Goal: Task Accomplishment & Management: Complete application form

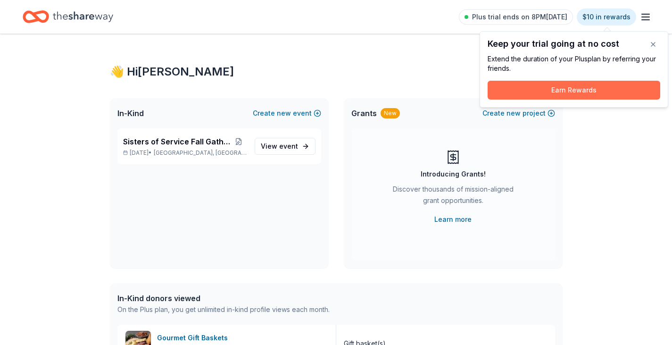
click at [576, 90] on button "Earn Rewards" at bounding box center [573, 90] width 173 height 19
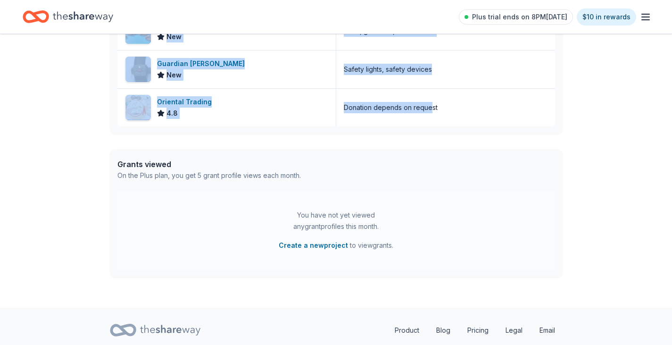
scroll to position [368, 0]
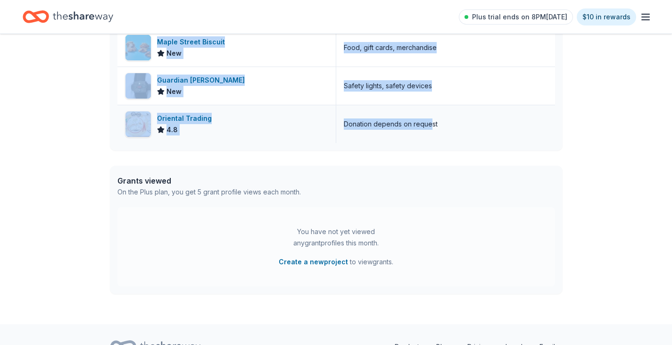
drag, startPoint x: 157, startPoint y: 39, endPoint x: 428, endPoint y: 110, distance: 279.8
click at [428, 110] on div "In-Kind donors viewed On the Plus plan, you get unlimited in-kind profile views…" at bounding box center [336, 33] width 453 height 236
copy div "lan, you get unlimited in-kind profile views each month. Gourmet Gift Baskets 4…"
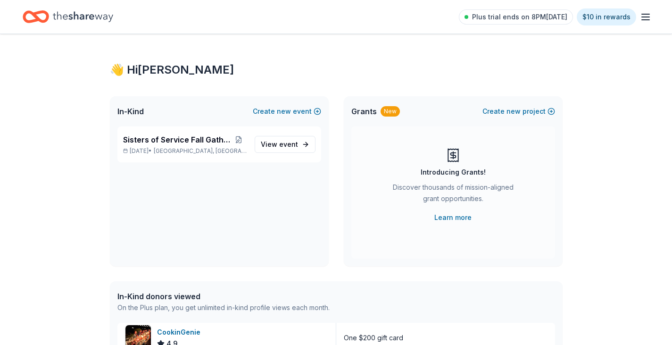
scroll to position [0, 0]
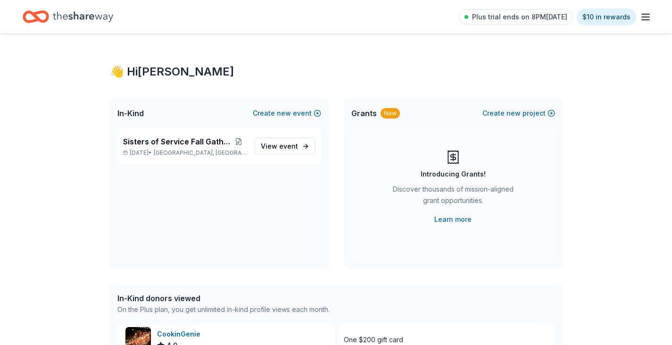
click at [104, 15] on icon "Home" at bounding box center [83, 16] width 60 height 19
click at [648, 15] on icon "button" at bounding box center [645, 16] width 11 height 11
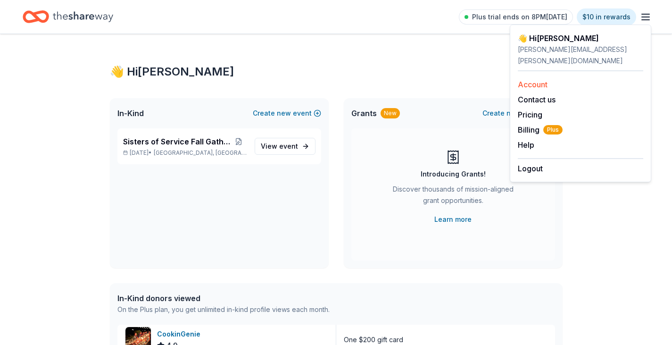
click at [540, 80] on link "Account" at bounding box center [533, 84] width 30 height 9
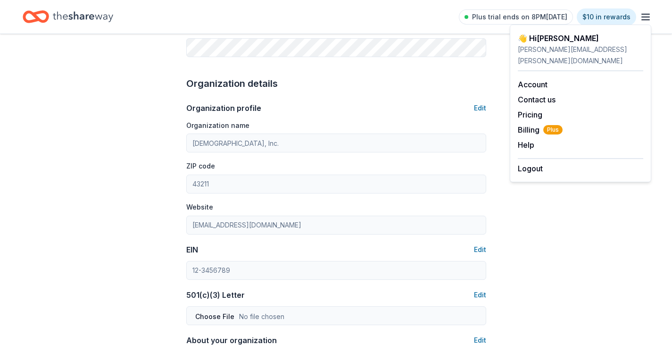
scroll to position [283, 0]
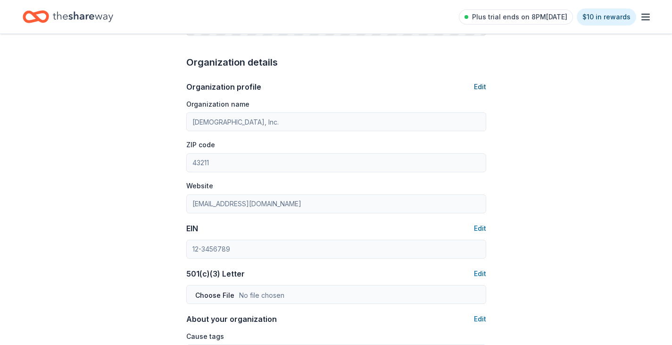
click at [475, 83] on button "Edit" at bounding box center [480, 86] width 12 height 11
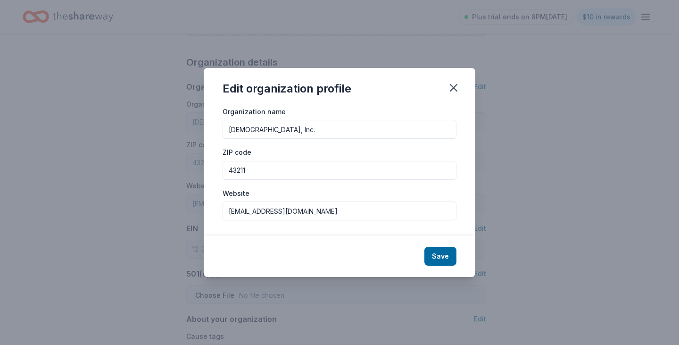
click at [229, 130] on input "Holy Temple Church of God, Inc." at bounding box center [339, 129] width 234 height 19
click at [391, 132] on input "Sisters of Service (Holy Temple Church of God, Inc." at bounding box center [339, 129] width 234 height 19
type input "Sisters of Service (Holy Temple Church of God, Inc.)"
click at [439, 254] on button "Save" at bounding box center [440, 256] width 32 height 19
click at [440, 255] on div "Save" at bounding box center [340, 255] width 272 height 41
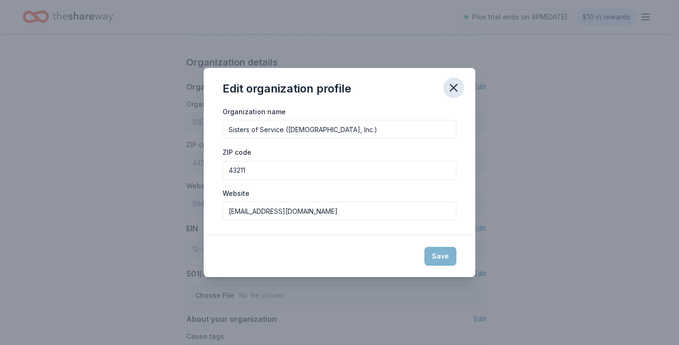
type input "Sisters of Service (Holy Temple Church of God, Inc.)"
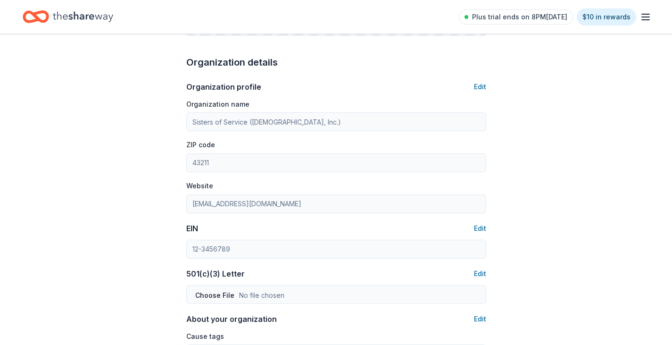
click at [36, 16] on icon "Home" at bounding box center [40, 16] width 15 height 9
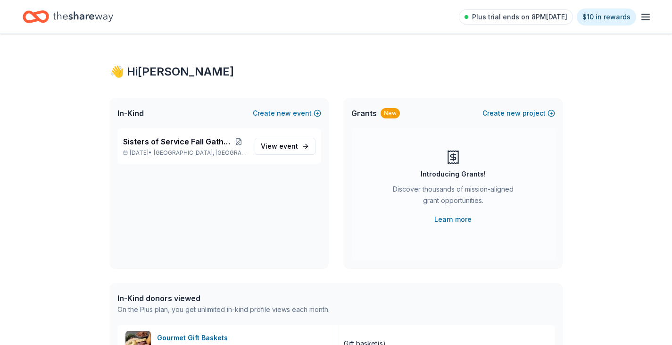
click at [642, 17] on icon "button" at bounding box center [645, 16] width 11 height 11
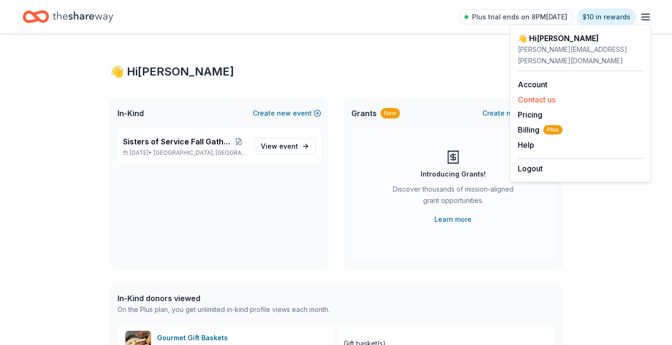
click at [546, 94] on button "Contact us" at bounding box center [537, 99] width 38 height 11
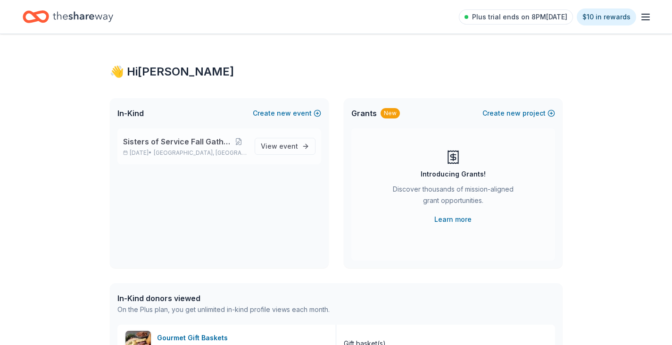
click at [218, 142] on span "Sisters of Service Fall Gathering" at bounding box center [176, 141] width 107 height 11
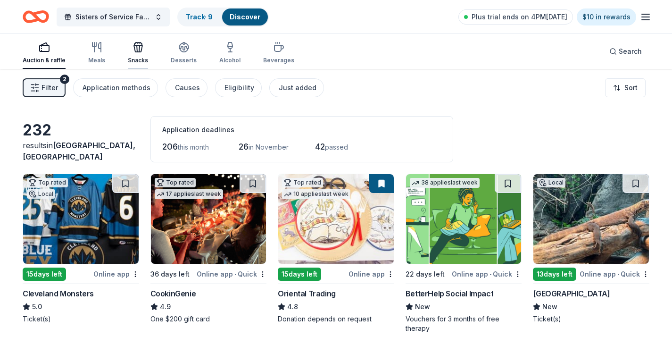
click at [137, 50] on icon "button" at bounding box center [137, 48] width 0 height 7
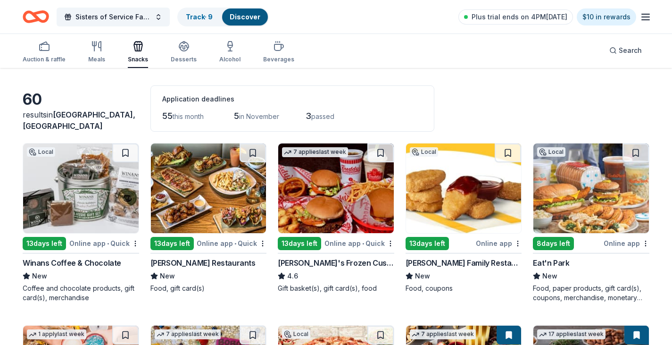
scroll to position [94, 0]
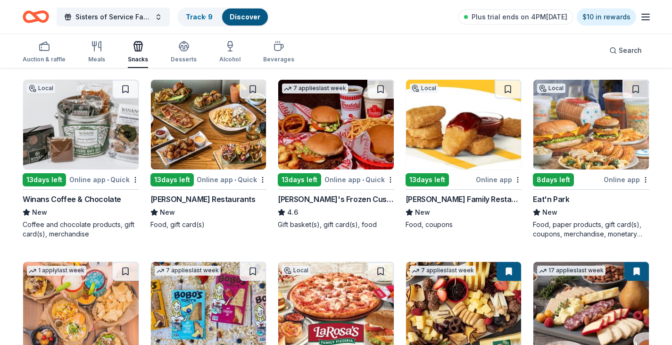
click at [207, 197] on div "Thompson Restaurants" at bounding box center [202, 198] width 105 height 11
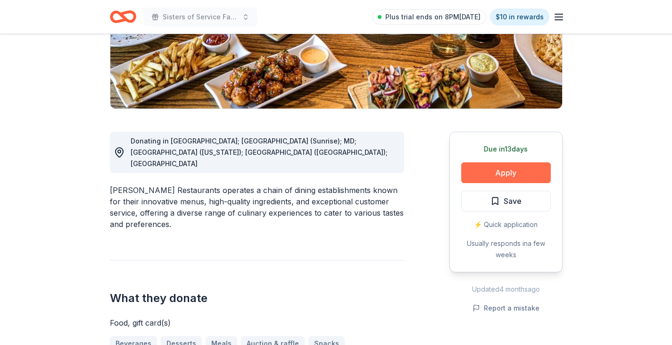
scroll to position [189, 0]
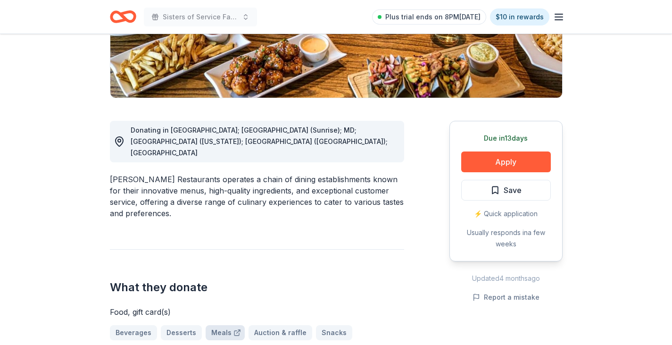
click at [218, 325] on link "Meals" at bounding box center [225, 332] width 39 height 15
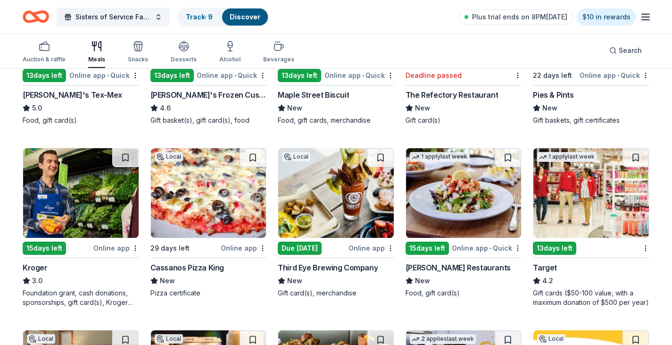
scroll to position [424, 0]
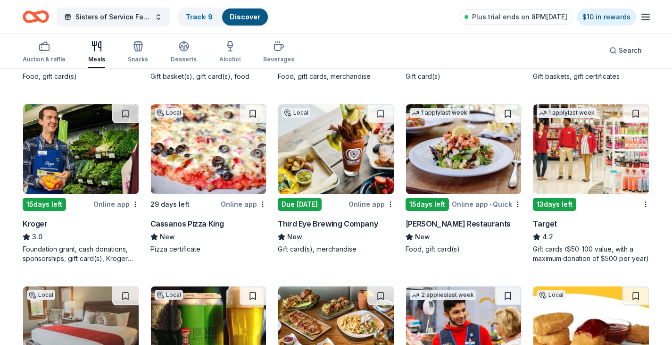
click at [107, 204] on div "Online app" at bounding box center [116, 204] width 46 height 12
click at [559, 202] on div "13 days left" at bounding box center [554, 203] width 43 height 13
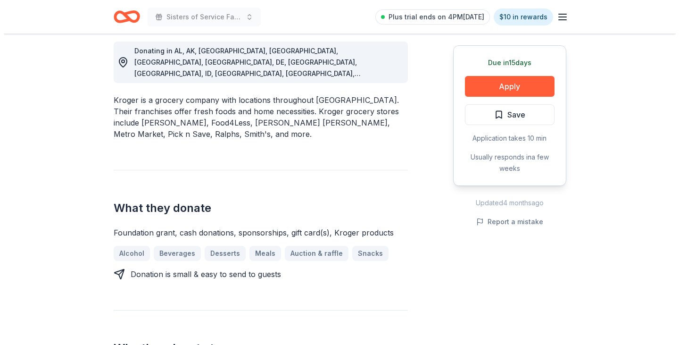
scroll to position [283, 0]
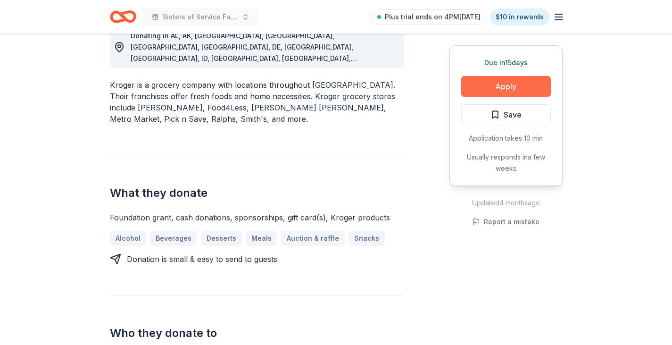
click at [498, 85] on button "Apply" at bounding box center [506, 86] width 90 height 21
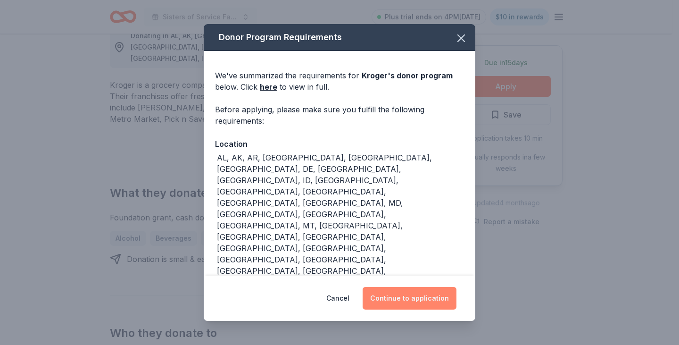
click at [405, 300] on button "Continue to application" at bounding box center [409, 298] width 94 height 23
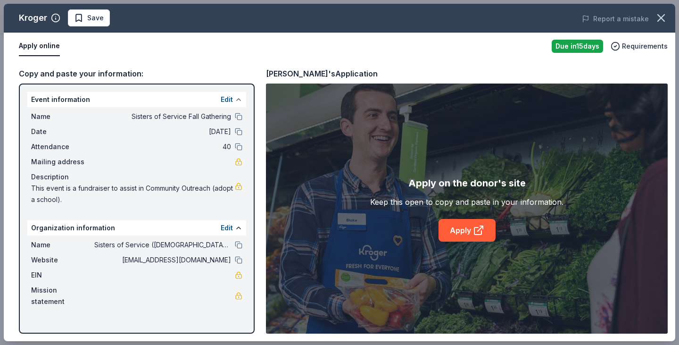
click at [237, 99] on button at bounding box center [239, 100] width 8 height 8
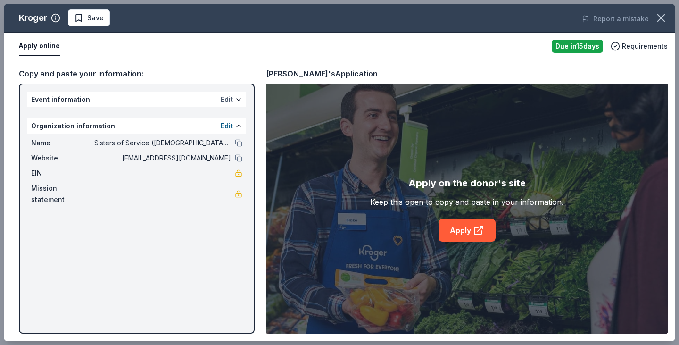
click at [232, 98] on button "Edit" at bounding box center [227, 99] width 12 height 11
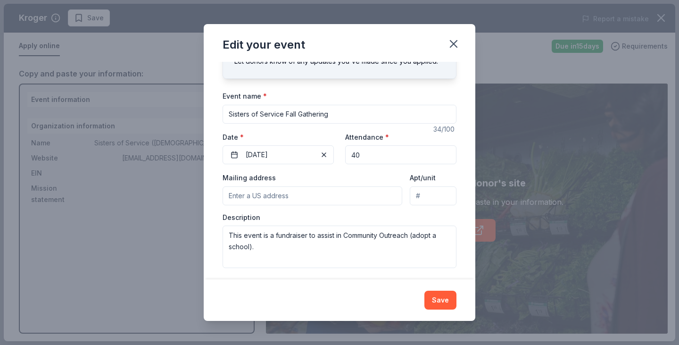
scroll to position [51, 0]
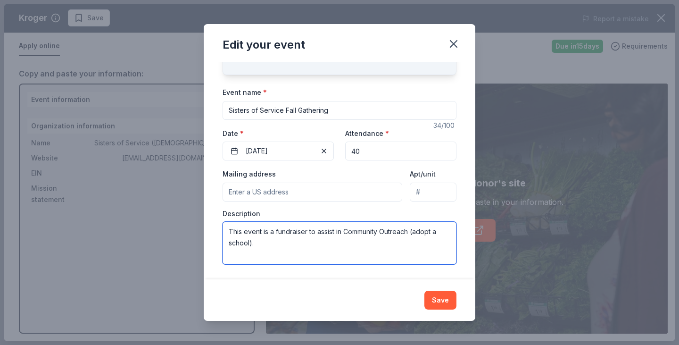
drag, startPoint x: 309, startPoint y: 230, endPoint x: 334, endPoint y: 235, distance: 24.9
click at [334, 235] on textarea "This event is a fundraiser to assist in Community Outreach (adopt a school)." at bounding box center [339, 243] width 234 height 42
click at [298, 243] on textarea "This event is a fundraiser which will assist us in our mission of Community Out…" at bounding box center [339, 243] width 234 height 42
click at [359, 241] on textarea "This event is a fundraiser which will assist us in our mission of Community Out…" at bounding box center [339, 243] width 234 height 42
click at [376, 241] on textarea "This event is a fundraiser which will assist us in our mission of Community Out…" at bounding box center [339, 243] width 234 height 42
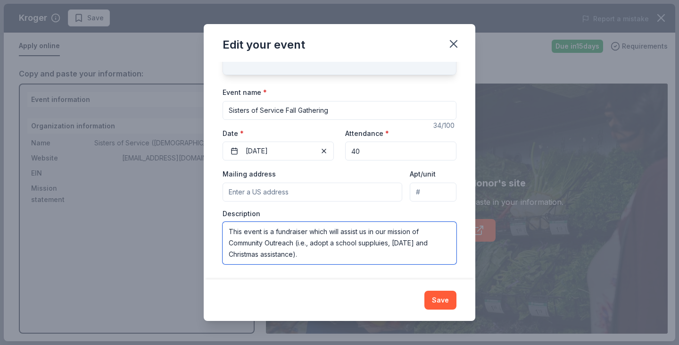
click at [377, 241] on textarea "This event is a fundraiser which will assist us in our mission of Community Out…" at bounding box center [339, 243] width 234 height 42
type textarea "This event is a fundraiser which will assist us in our mission of Community Out…"
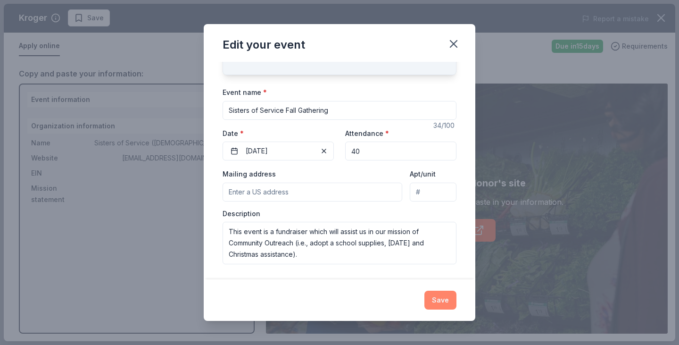
click at [437, 299] on button "Save" at bounding box center [440, 299] width 32 height 19
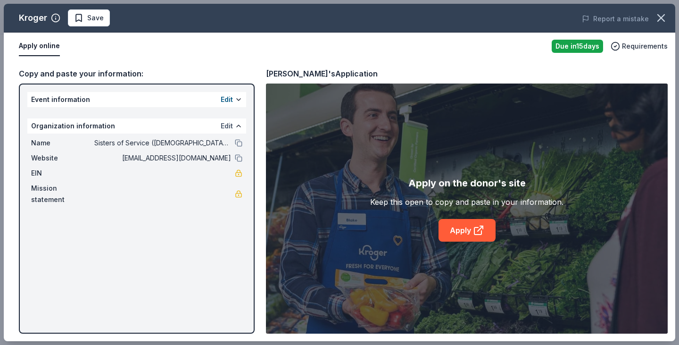
click at [223, 124] on button "Edit" at bounding box center [227, 125] width 12 height 11
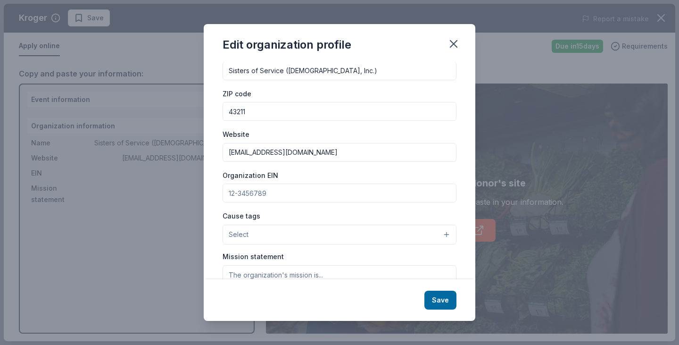
scroll to position [98, 0]
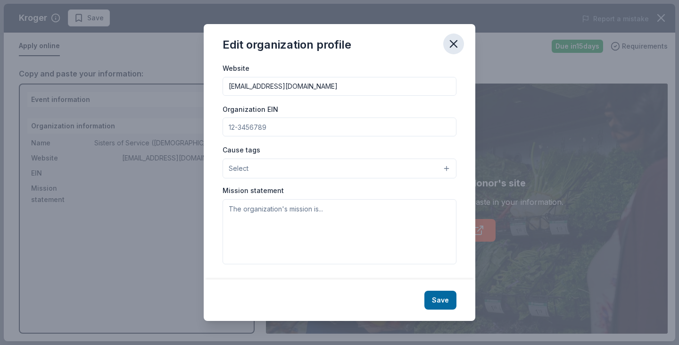
click at [455, 46] on icon "button" at bounding box center [453, 44] width 7 height 7
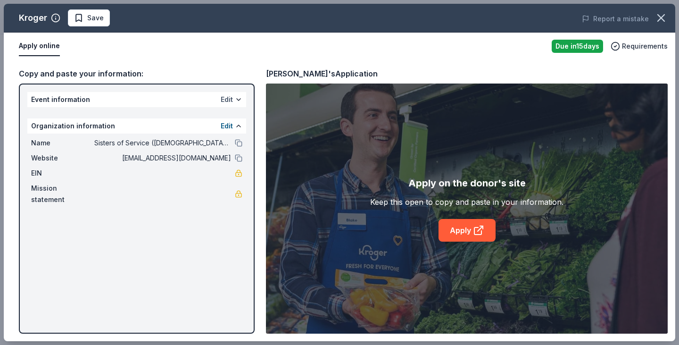
click at [225, 97] on button "Edit" at bounding box center [227, 99] width 12 height 11
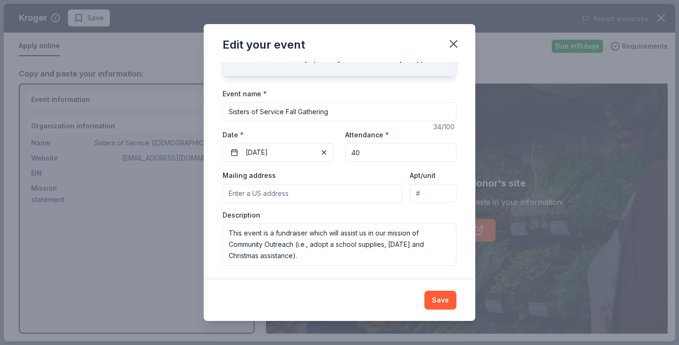
scroll to position [51, 0]
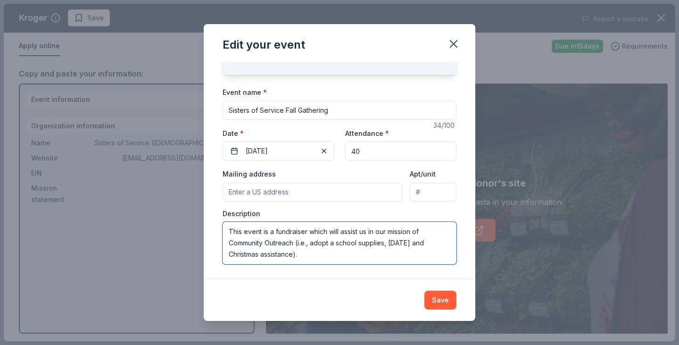
drag, startPoint x: 229, startPoint y: 230, endPoint x: 321, endPoint y: 256, distance: 95.6
click at [321, 256] on textarea "This event is a fundraiser which will assist us in our mission of Community Out…" at bounding box center [339, 243] width 234 height 42
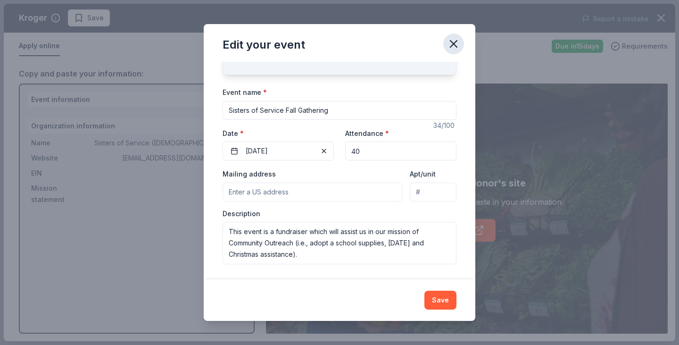
click at [454, 47] on icon "button" at bounding box center [453, 43] width 13 height 13
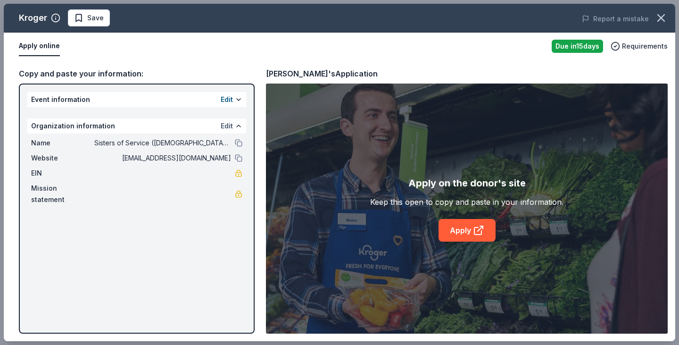
click at [221, 127] on button "Edit" at bounding box center [227, 125] width 12 height 11
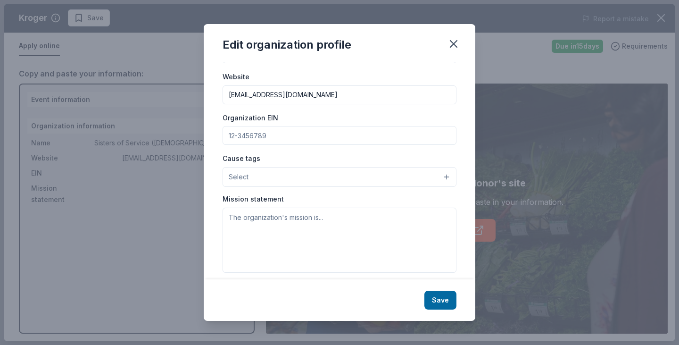
scroll to position [98, 0]
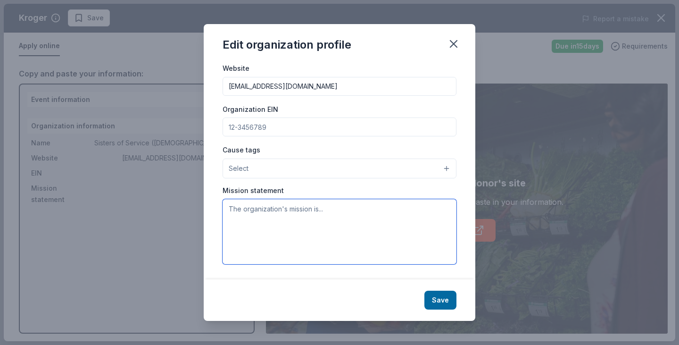
click at [230, 207] on textarea at bounding box center [339, 231] width 234 height 65
paste textarea "This event is a fundraiser which will assist us in our mission of Community Out…"
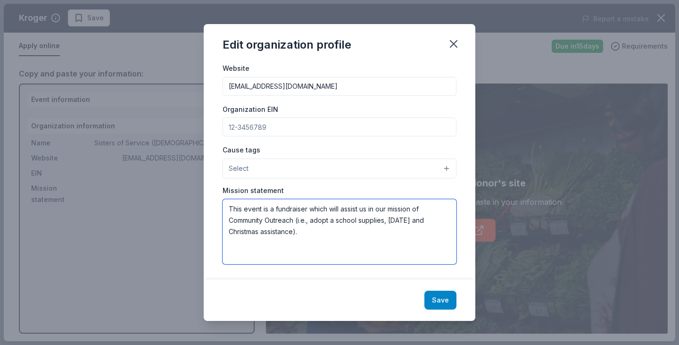
type textarea "This event is a fundraiser which will assist us in our mission of Community Out…"
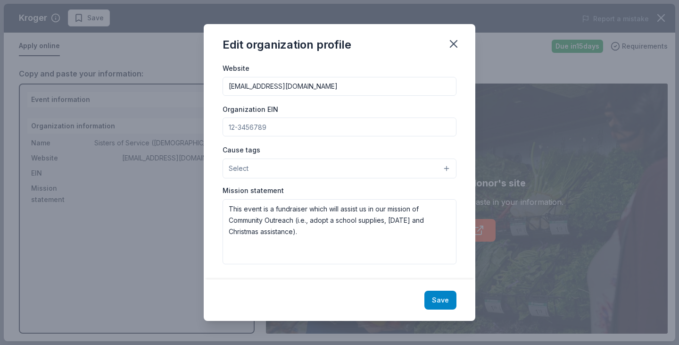
click at [444, 302] on button "Save" at bounding box center [440, 299] width 32 height 19
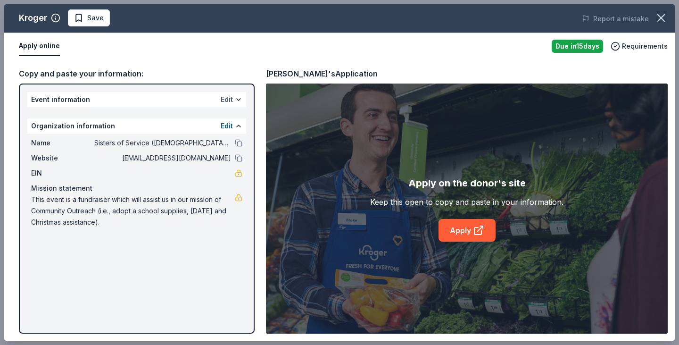
click at [222, 97] on button "Edit" at bounding box center [227, 99] width 12 height 11
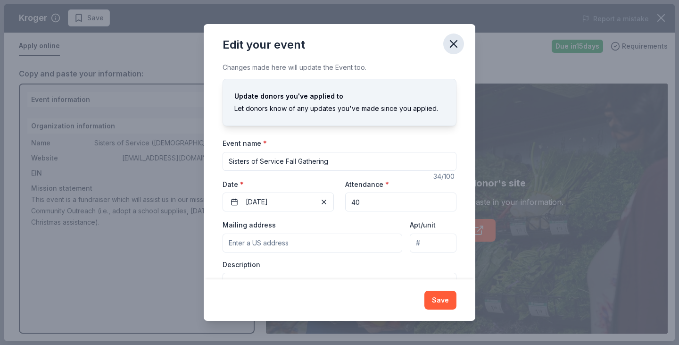
click at [452, 42] on icon "button" at bounding box center [453, 44] width 7 height 7
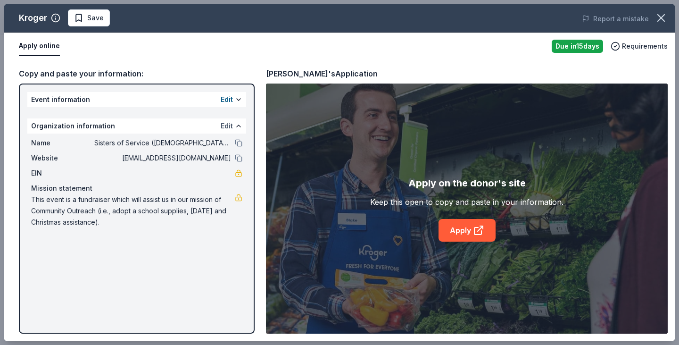
click at [227, 126] on button "Edit" at bounding box center [227, 125] width 12 height 11
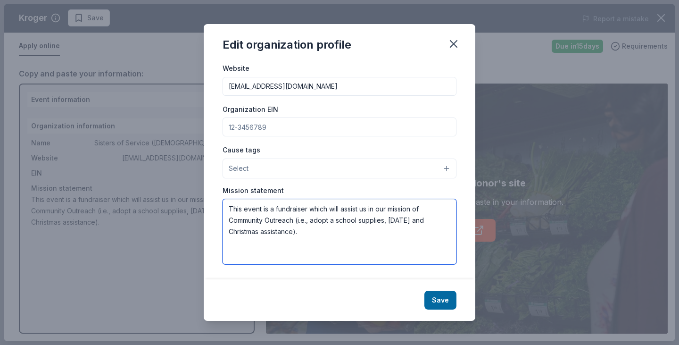
drag, startPoint x: 228, startPoint y: 207, endPoint x: 319, endPoint y: 245, distance: 98.9
click at [319, 245] on textarea "This event is a fundraiser which will assist us in our mission of Community Out…" at bounding box center [339, 231] width 234 height 65
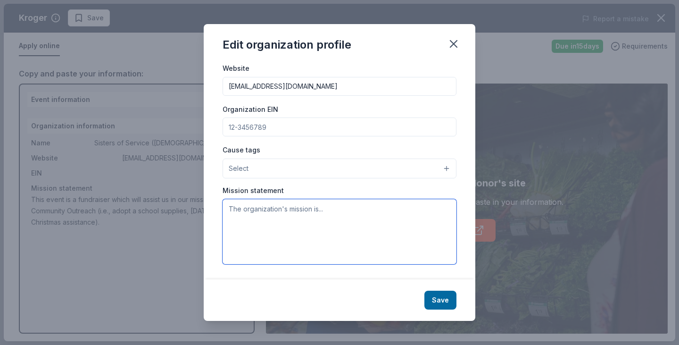
drag, startPoint x: 236, startPoint y: 216, endPoint x: 408, endPoint y: 224, distance: 171.7
click at [408, 224] on textarea at bounding box center [339, 231] width 234 height 65
click at [329, 212] on textarea at bounding box center [339, 231] width 234 height 65
click at [328, 209] on textarea at bounding box center [339, 231] width 234 height 65
paste textarea "The [DEMOGRAPHIC_DATA] Helping Everyone Achieve Abundant Life Through Holiness!"
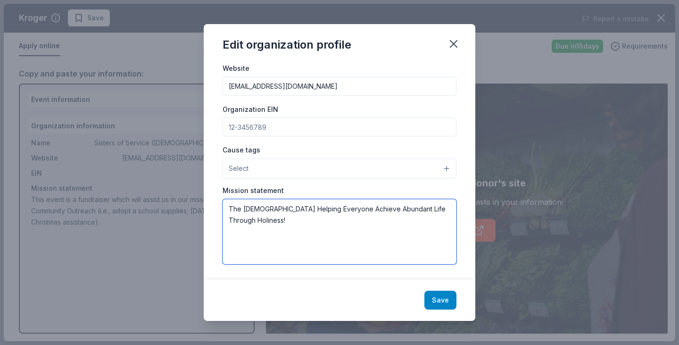
type textarea "The [DEMOGRAPHIC_DATA] Helping Everyone Achieve Abundant Life Through Holiness!"
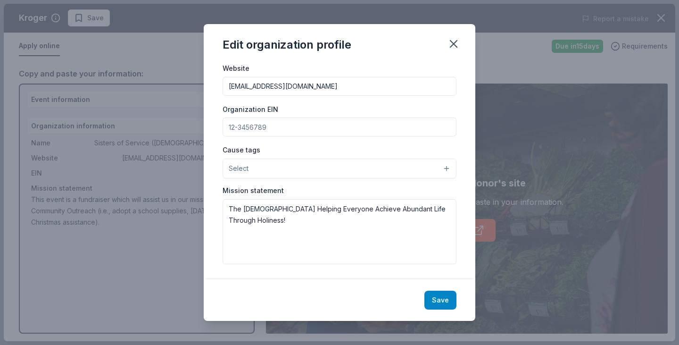
click at [440, 300] on button "Save" at bounding box center [440, 299] width 32 height 19
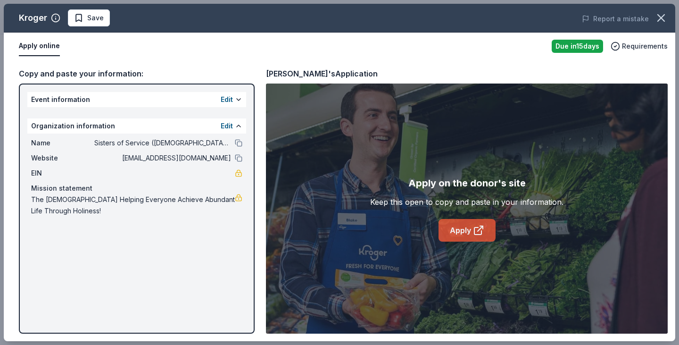
click at [470, 228] on link "Apply" at bounding box center [466, 230] width 57 height 23
click at [469, 231] on link "Apply" at bounding box center [466, 230] width 57 height 23
click at [463, 230] on link "Apply" at bounding box center [466, 230] width 57 height 23
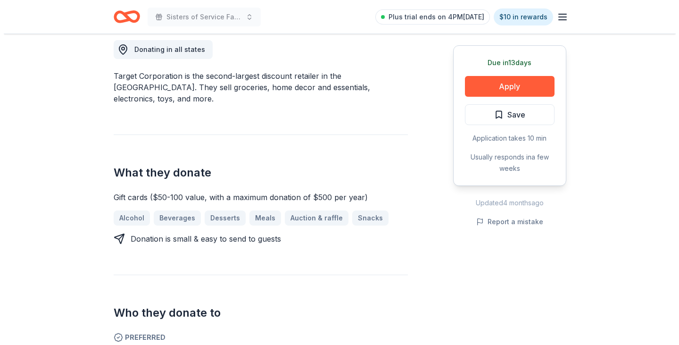
scroll to position [236, 0]
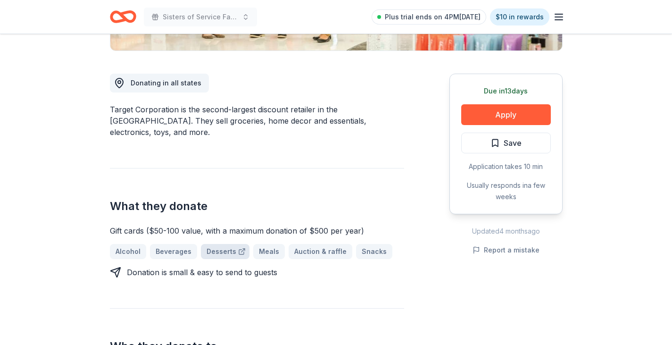
click at [220, 244] on link "Desserts" at bounding box center [225, 251] width 49 height 15
click at [493, 113] on button "Apply" at bounding box center [506, 114] width 90 height 21
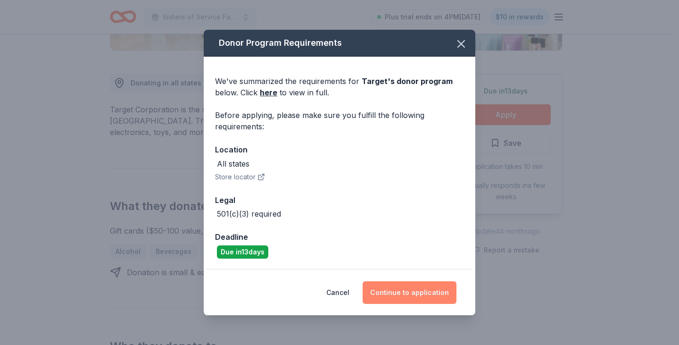
click at [387, 288] on button "Continue to application" at bounding box center [409, 292] width 94 height 23
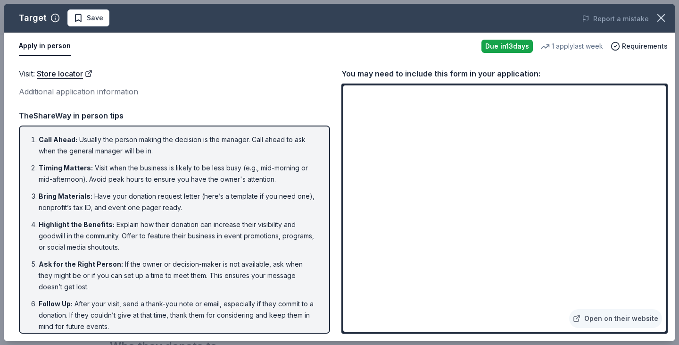
scroll to position [7, 0]
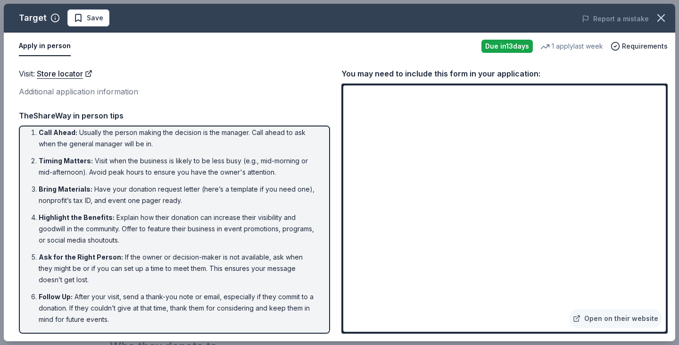
click at [237, 190] on li "Bring Materials : Have your donation request letter (here’s a template if you n…" at bounding box center [177, 194] width 277 height 23
drag, startPoint x: 30, startPoint y: 130, endPoint x: 38, endPoint y: 190, distance: 60.9
click at [38, 190] on ol "Call Ahead : Usually the person making the decision is the manager. Call ahead …" at bounding box center [174, 226] width 294 height 198
click at [40, 132] on span "Call Ahead :" at bounding box center [58, 132] width 39 height 8
drag, startPoint x: 33, startPoint y: 128, endPoint x: 50, endPoint y: 208, distance: 81.8
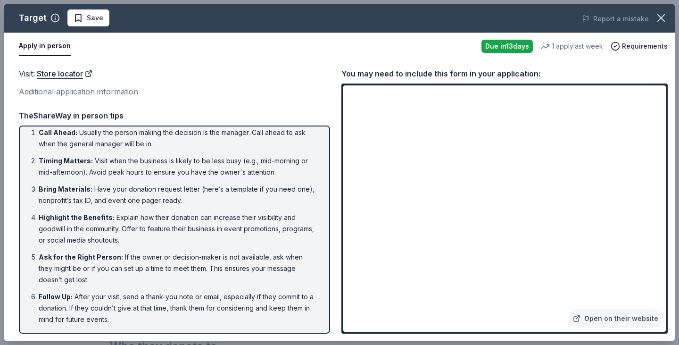
click at [50, 208] on ol "Call Ahead : Usually the person making the decision is the manager. Call ahead …" at bounding box center [174, 226] width 294 height 198
click at [74, 17] on span "Save" at bounding box center [89, 17] width 30 height 11
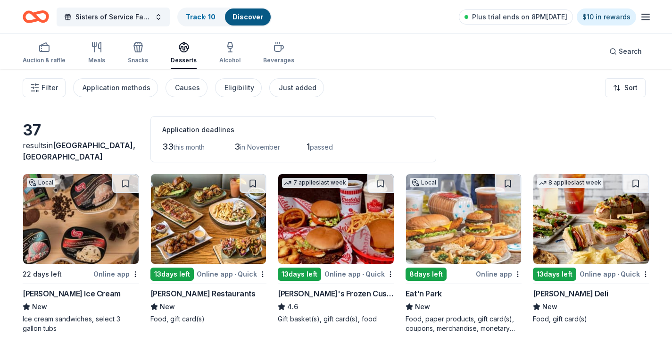
click at [593, 276] on div "Online app • Quick" at bounding box center [614, 274] width 70 height 12
click at [135, 53] on div "Snacks" at bounding box center [138, 52] width 20 height 23
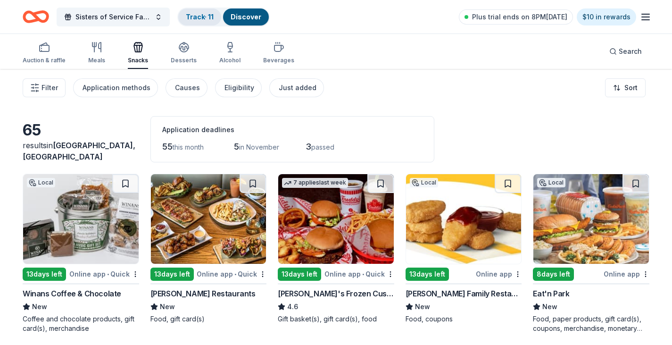
click at [204, 18] on link "Track · 11" at bounding box center [200, 17] width 28 height 8
click at [196, 15] on link "Track · 11" at bounding box center [200, 17] width 28 height 8
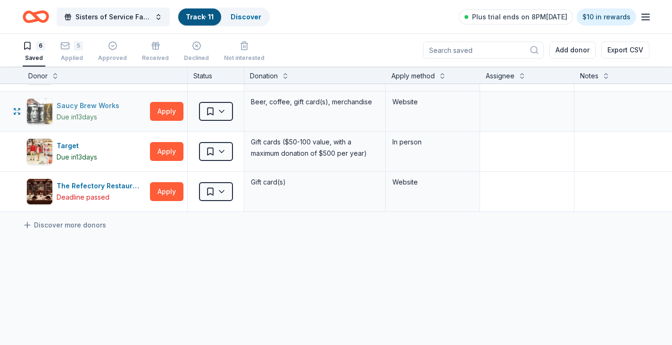
scroll to position [164, 0]
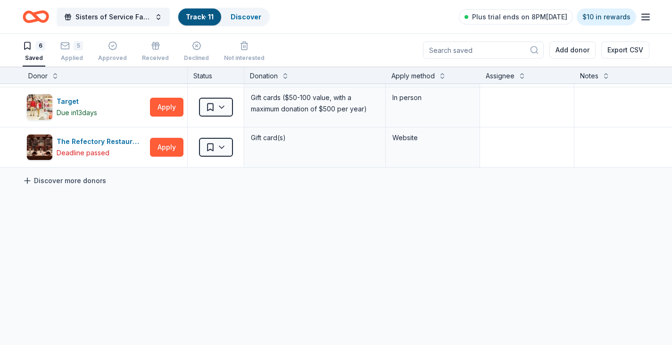
click at [58, 175] on link "Discover more donors" at bounding box center [64, 180] width 83 height 11
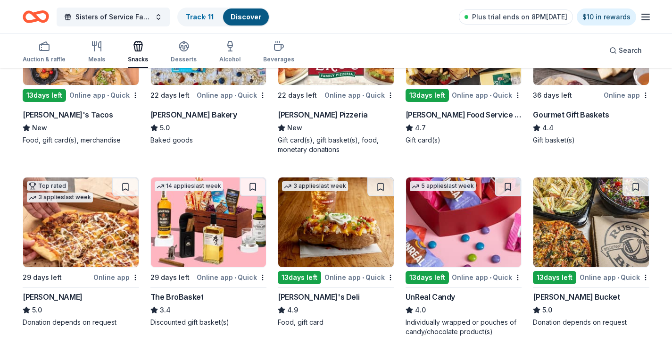
scroll to position [424, 0]
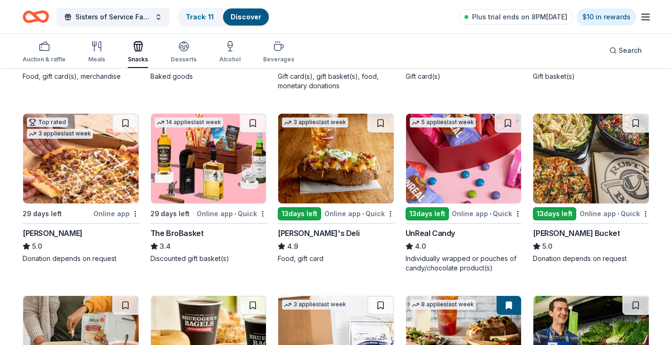
click at [420, 234] on div "UnReal Candy" at bounding box center [429, 232] width 49 height 11
click at [544, 230] on div "Rusty Bucket" at bounding box center [576, 232] width 87 height 11
click at [199, 17] on link "Track · 13" at bounding box center [200, 17] width 29 height 8
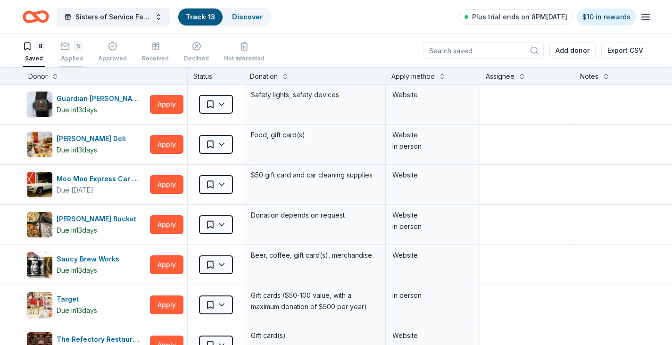
click at [67, 49] on rect "button" at bounding box center [65, 46] width 8 height 6
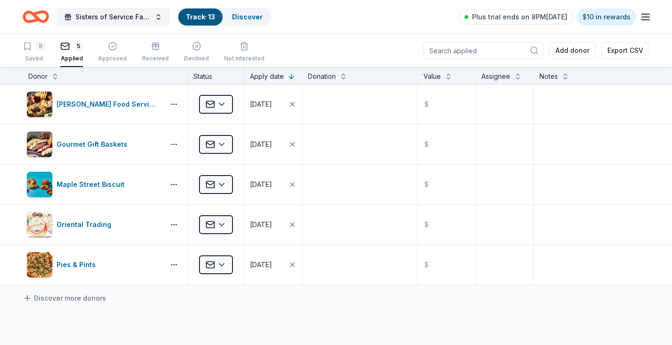
click at [204, 12] on div "Track · 13" at bounding box center [200, 16] width 44 height 17
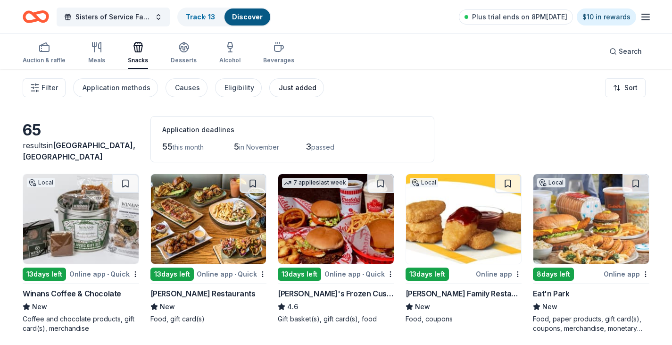
click at [303, 86] on div "Just added" at bounding box center [298, 87] width 38 height 11
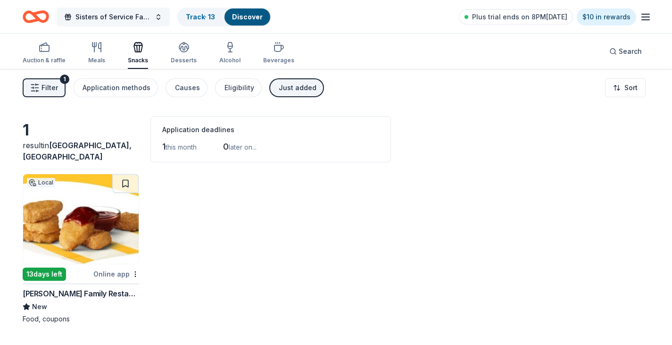
click at [153, 16] on button "Sisters of Service Fall Gathering" at bounding box center [113, 17] width 113 height 19
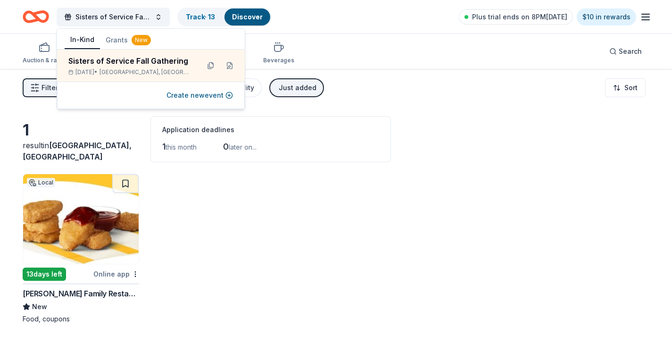
click at [76, 42] on button "In-Kind" at bounding box center [82, 40] width 35 height 18
click at [196, 18] on link "Track · 13" at bounding box center [200, 17] width 29 height 8
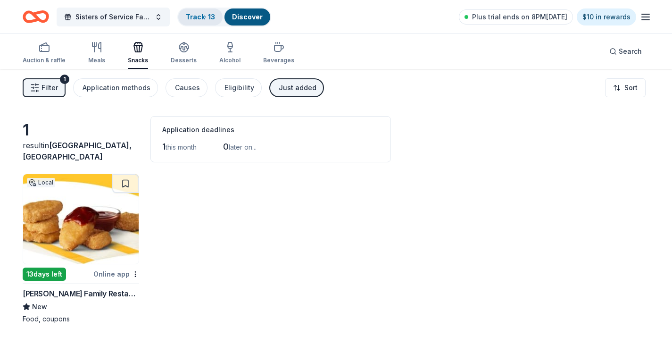
scroll to position [0, 0]
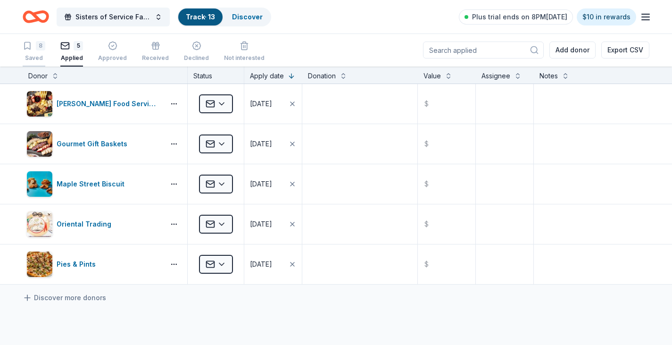
click at [30, 45] on icon "button" at bounding box center [28, 45] width 6 height 7
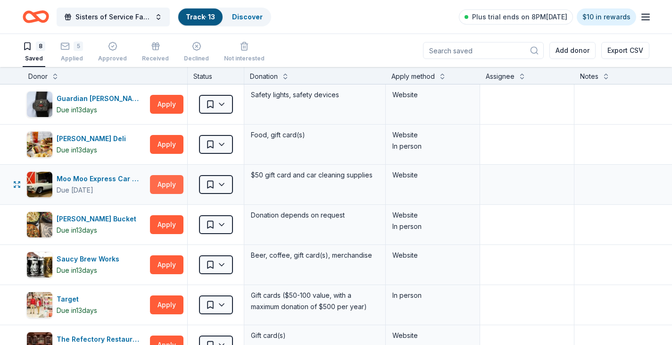
click at [155, 184] on button "Apply" at bounding box center [166, 184] width 33 height 19
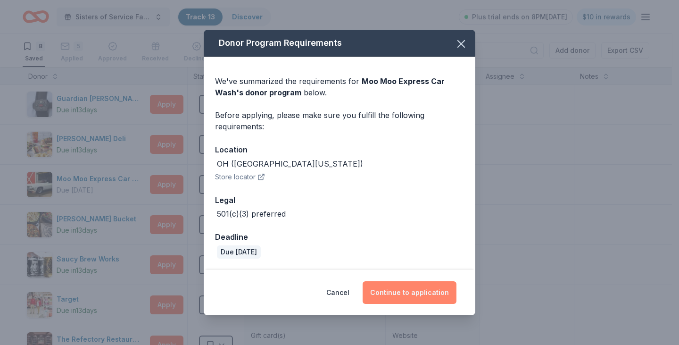
click at [424, 293] on button "Continue to application" at bounding box center [409, 292] width 94 height 23
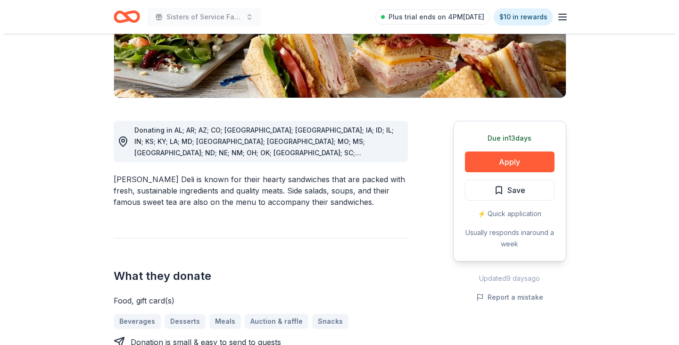
scroll to position [189, 0]
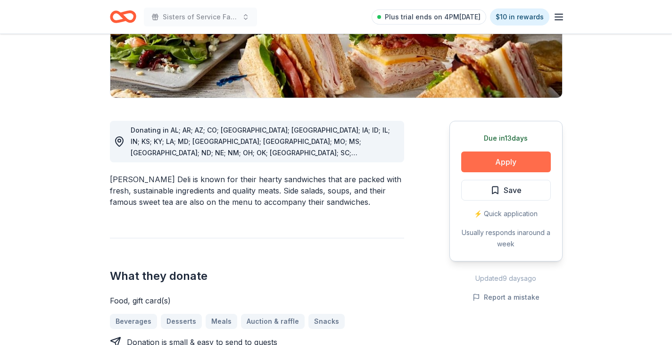
click at [507, 161] on button "Apply" at bounding box center [506, 161] width 90 height 21
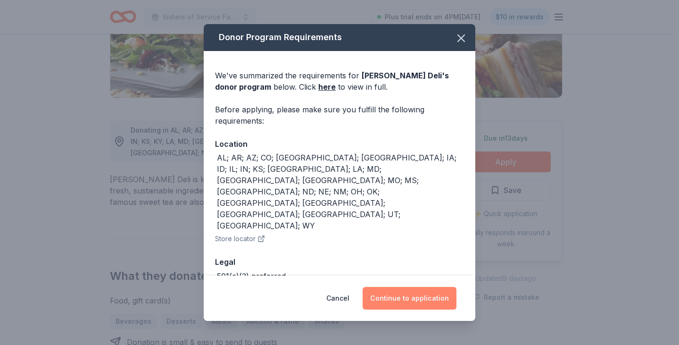
click at [407, 301] on button "Continue to application" at bounding box center [409, 298] width 94 height 23
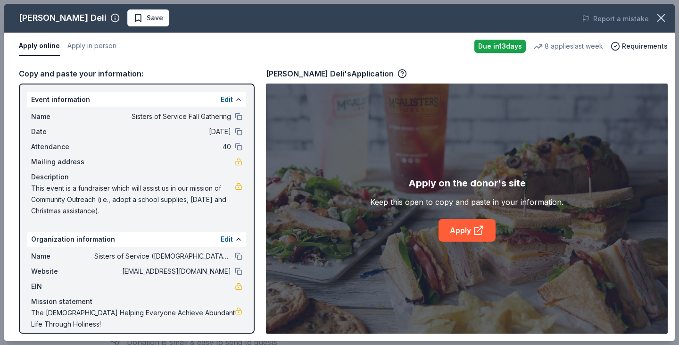
scroll to position [8, 0]
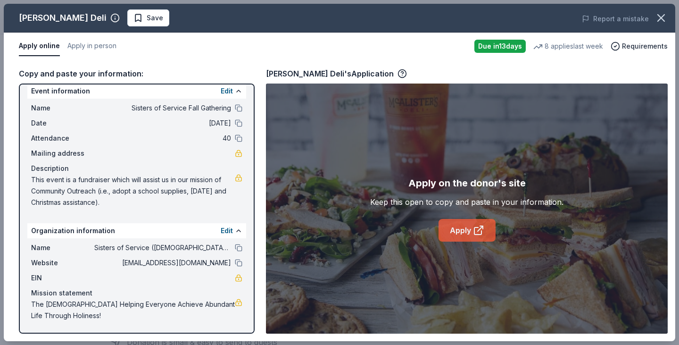
click at [470, 225] on link "Apply" at bounding box center [466, 230] width 57 height 23
click at [637, 46] on span "Requirements" at bounding box center [645, 46] width 46 height 11
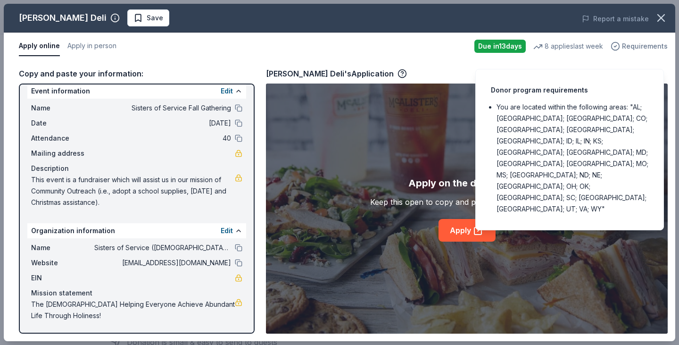
click at [637, 46] on span "Requirements" at bounding box center [645, 46] width 46 height 11
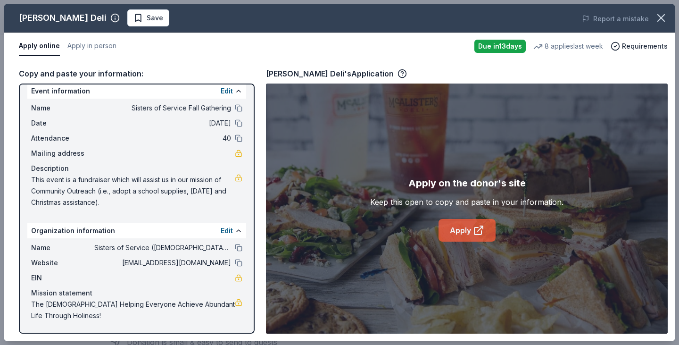
click at [475, 229] on icon at bounding box center [478, 229] width 11 height 11
click at [465, 229] on link "Apply" at bounding box center [466, 230] width 57 height 23
click at [397, 73] on icon "button" at bounding box center [401, 73] width 9 height 9
click at [88, 42] on button "Apply in person" at bounding box center [91, 46] width 49 height 20
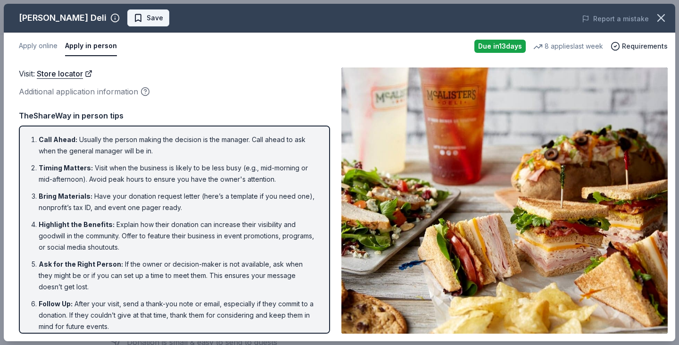
click at [133, 16] on span "Save" at bounding box center [148, 17] width 30 height 11
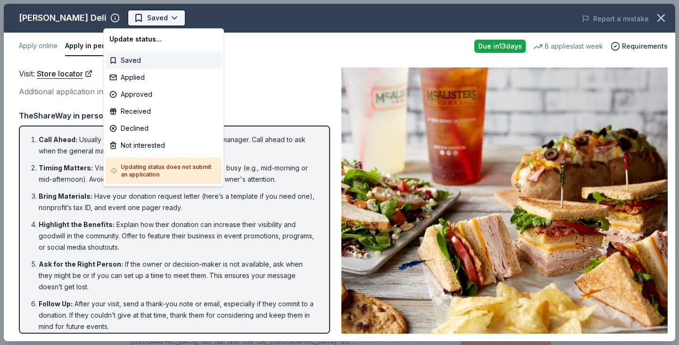
scroll to position [0, 0]
click at [110, 14] on html "Sisters of Service Fall Gathering Saved Apply Due in 13 days Share McAlister's …" at bounding box center [339, 172] width 679 height 345
click at [126, 60] on div "Saved" at bounding box center [164, 60] width 116 height 17
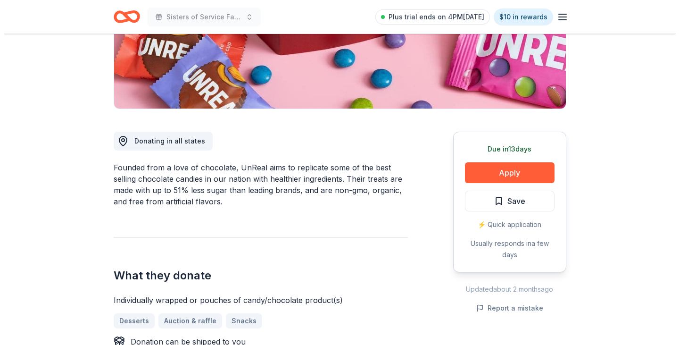
scroll to position [141, 0]
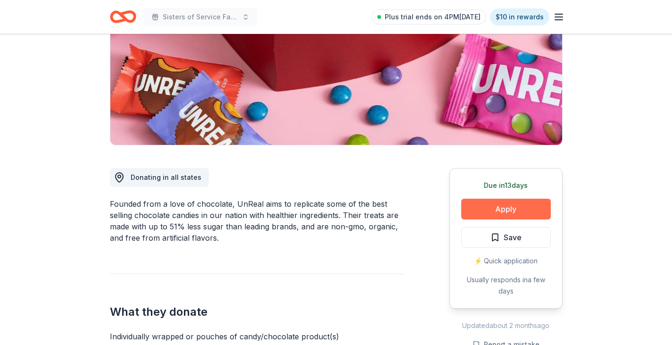
click at [518, 209] on button "Apply" at bounding box center [506, 208] width 90 height 21
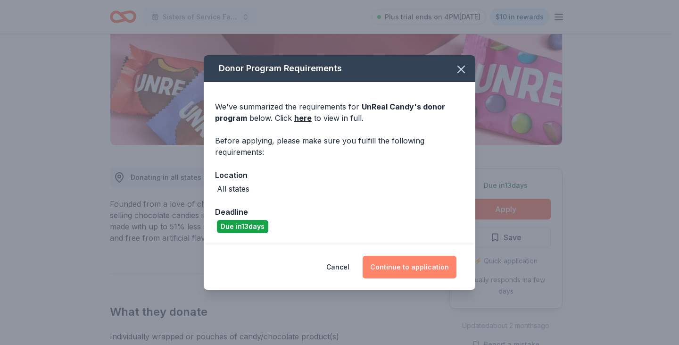
click at [416, 263] on button "Continue to application" at bounding box center [409, 266] width 94 height 23
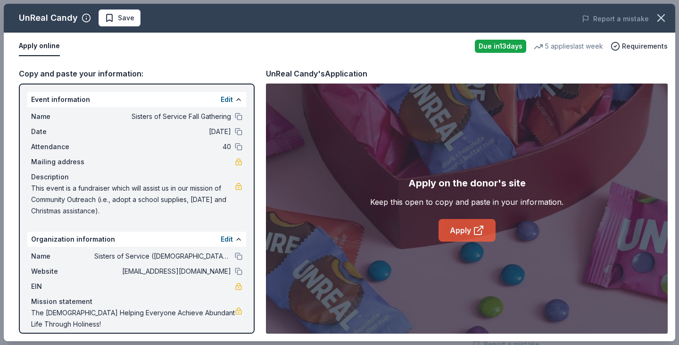
click at [458, 227] on link "Apply" at bounding box center [466, 230] width 57 height 23
click at [109, 18] on span "Save" at bounding box center [120, 17] width 30 height 11
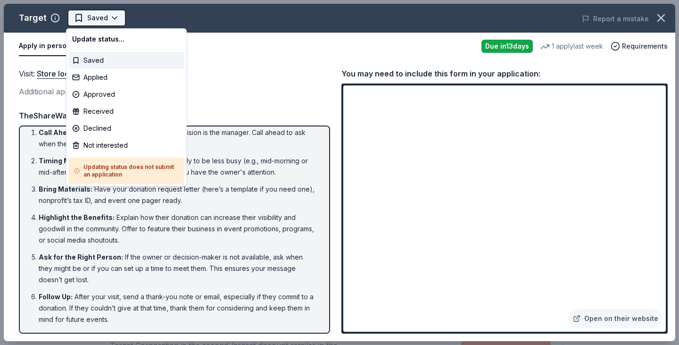
click at [102, 19] on html "Sisters of Service Fall Gathering Saved Apply Due [DATE] Share Target 4.2 • 24 …" at bounding box center [339, 172] width 679 height 345
click at [88, 60] on div "Saved" at bounding box center [126, 60] width 116 height 17
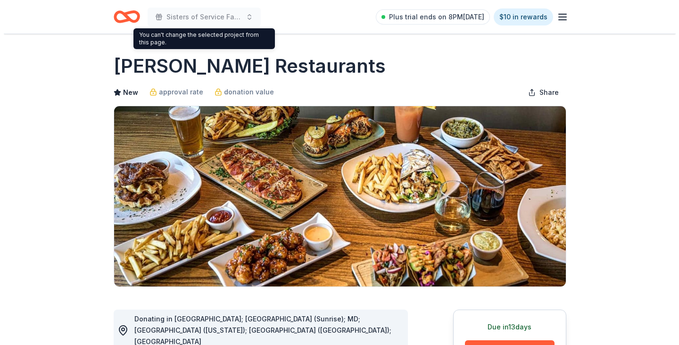
scroll to position [189, 0]
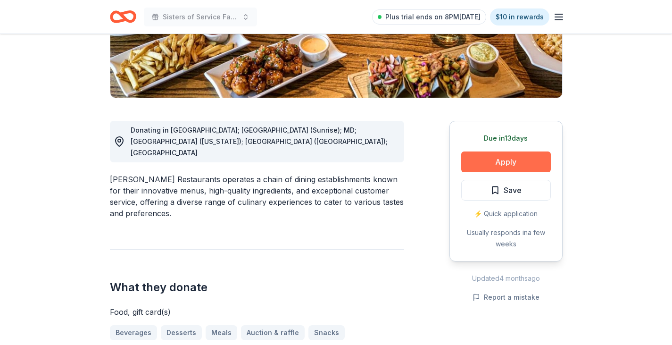
click at [502, 159] on button "Apply" at bounding box center [506, 161] width 90 height 21
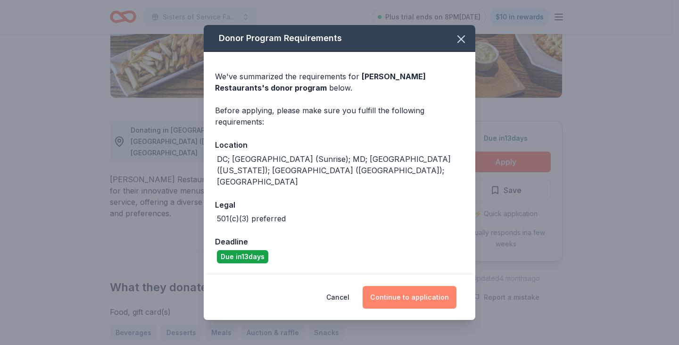
click at [397, 286] on button "Continue to application" at bounding box center [409, 297] width 94 height 23
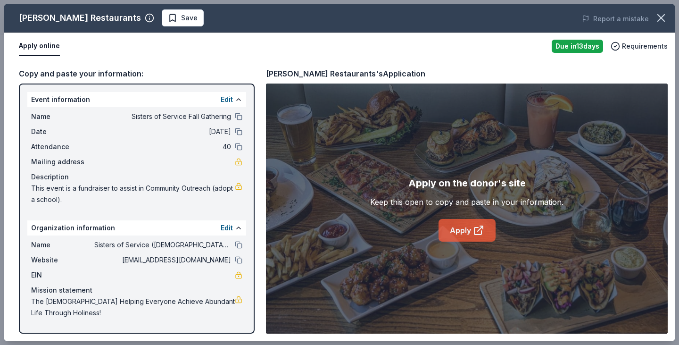
click at [452, 223] on link "Apply" at bounding box center [466, 230] width 57 height 23
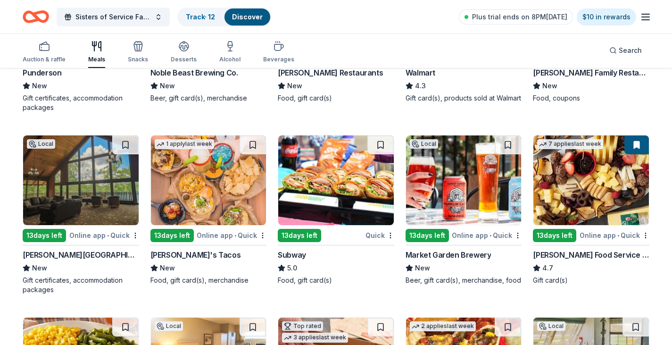
scroll to position [789, 0]
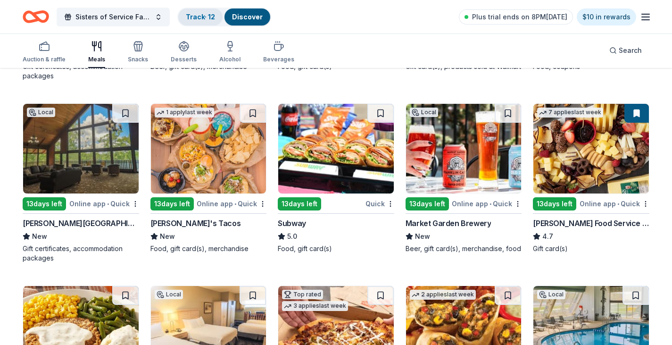
click at [196, 17] on link "Track · 12" at bounding box center [200, 17] width 29 height 8
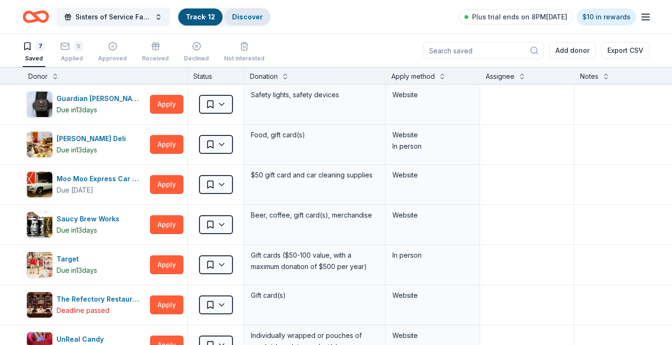
click at [244, 15] on link "Discover" at bounding box center [247, 17] width 31 height 8
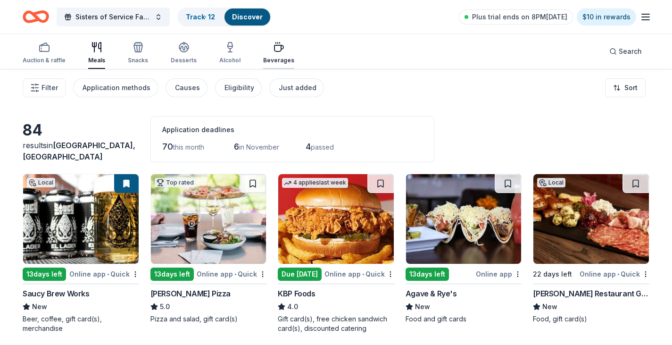
click at [265, 61] on div "Beverages" at bounding box center [278, 61] width 31 height 8
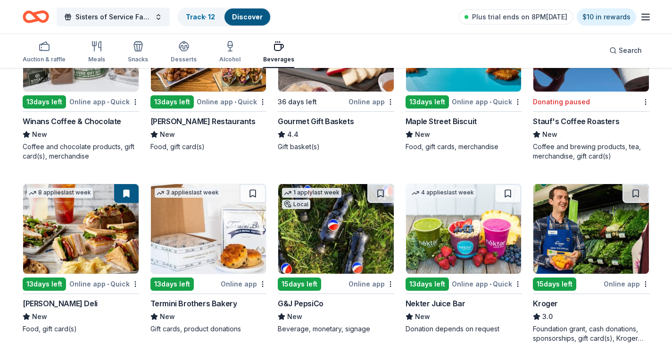
scroll to position [189, 0]
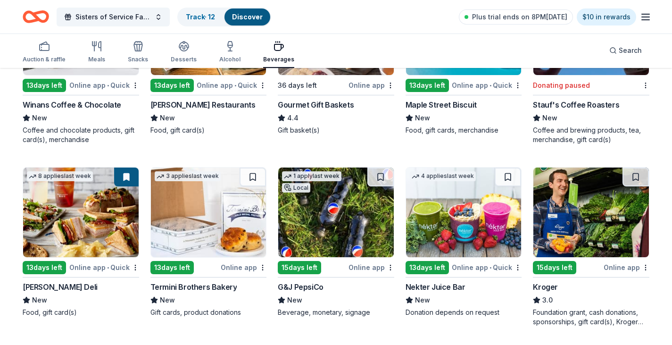
click at [468, 270] on div "Online app • Quick" at bounding box center [487, 267] width 70 height 12
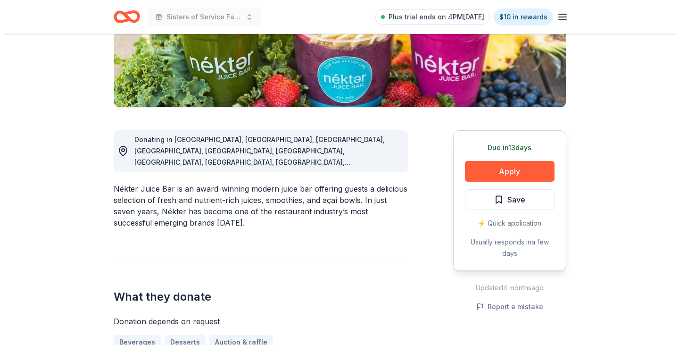
scroll to position [236, 0]
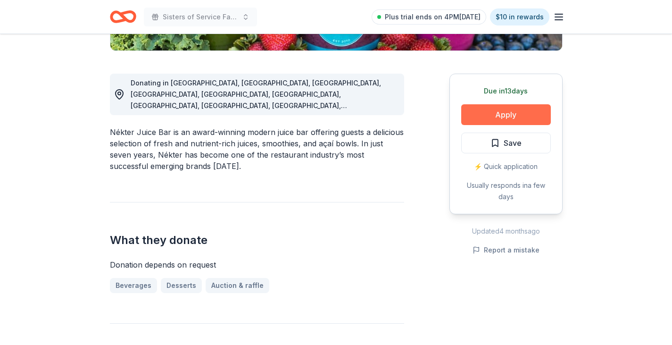
click at [502, 116] on button "Apply" at bounding box center [506, 114] width 90 height 21
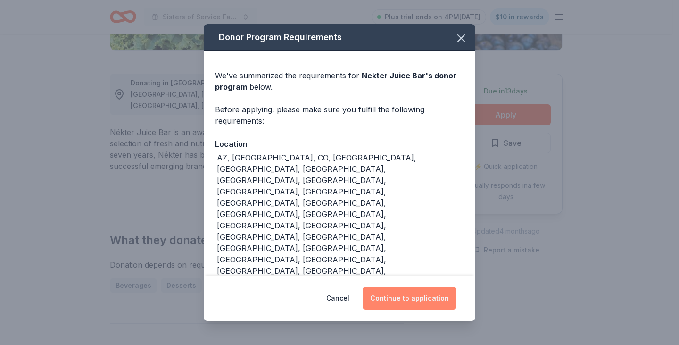
click at [402, 287] on button "Continue to application" at bounding box center [409, 298] width 94 height 23
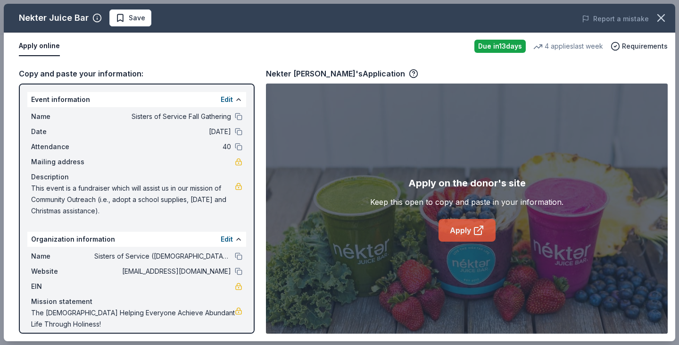
click at [470, 231] on link "Apply" at bounding box center [466, 230] width 57 height 23
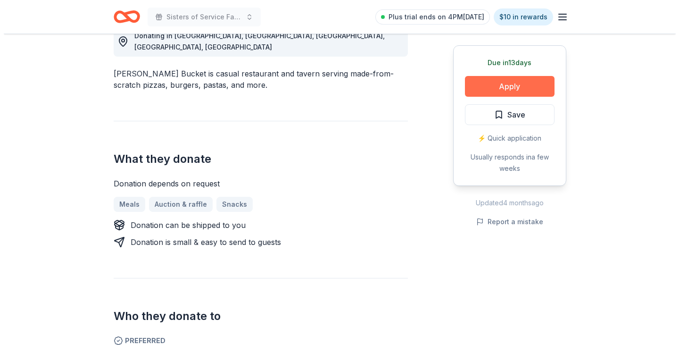
scroll to position [330, 0]
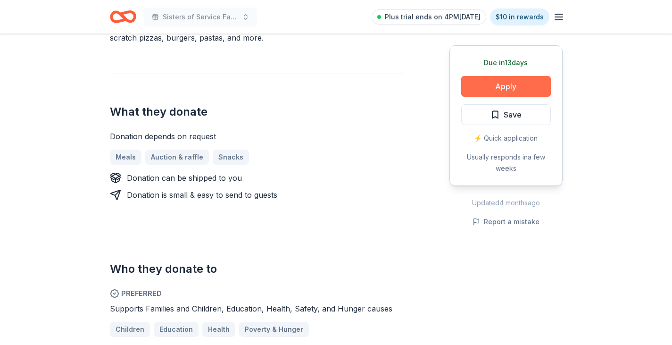
click at [515, 86] on button "Apply" at bounding box center [506, 86] width 90 height 21
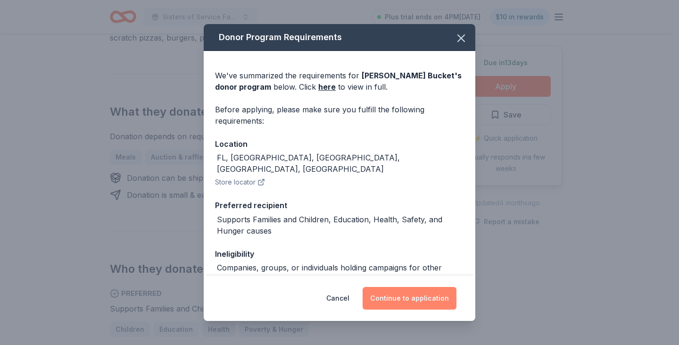
click at [433, 296] on button "Continue to application" at bounding box center [409, 298] width 94 height 23
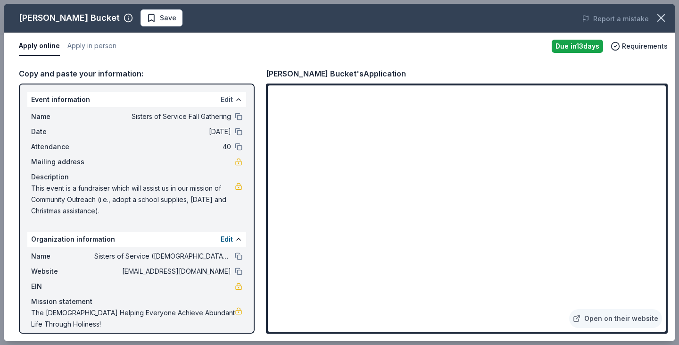
click at [221, 102] on button "Edit" at bounding box center [227, 99] width 12 height 11
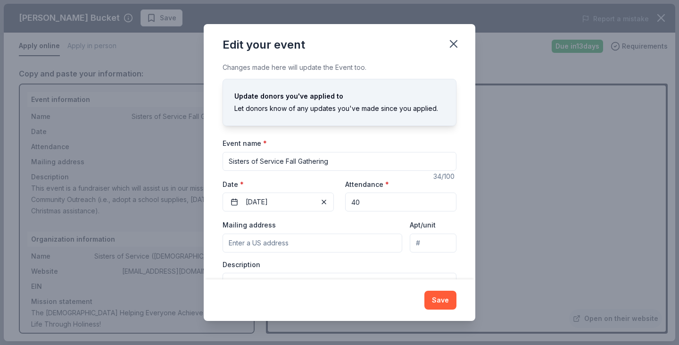
click at [245, 245] on input "Mailing address" at bounding box center [312, 242] width 180 height 19
drag, startPoint x: 295, startPoint y: 242, endPoint x: 316, endPoint y: 249, distance: 22.4
click at [316, 249] on input "[STREET_ADDRESS]" at bounding box center [312, 242] width 180 height 19
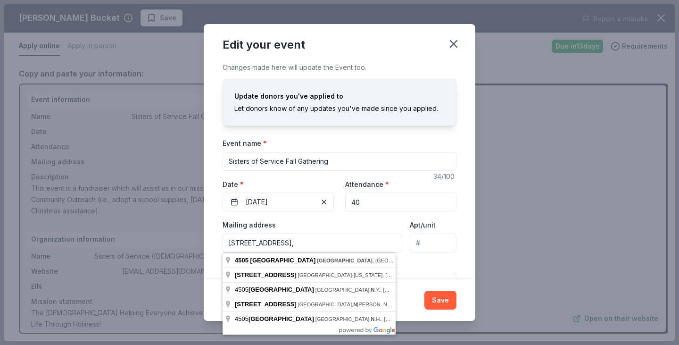
type input "[STREET_ADDRESS],"
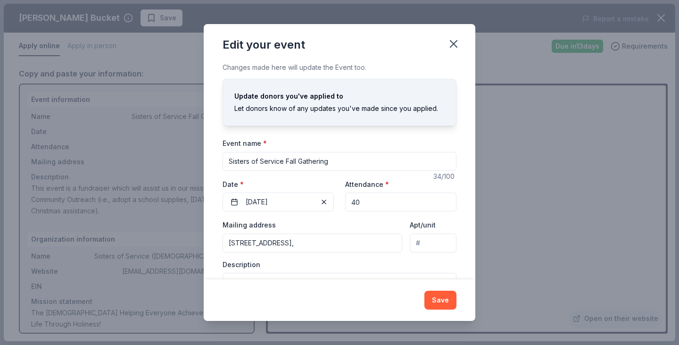
click at [421, 249] on input "Apt/unit" at bounding box center [433, 242] width 47 height 19
type input "APT E"
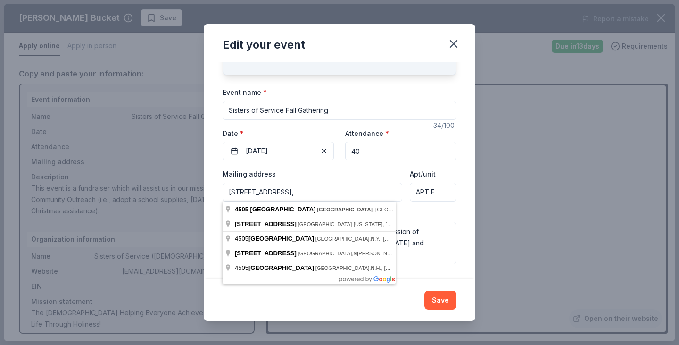
click at [309, 199] on input "[STREET_ADDRESS]," at bounding box center [312, 191] width 180 height 19
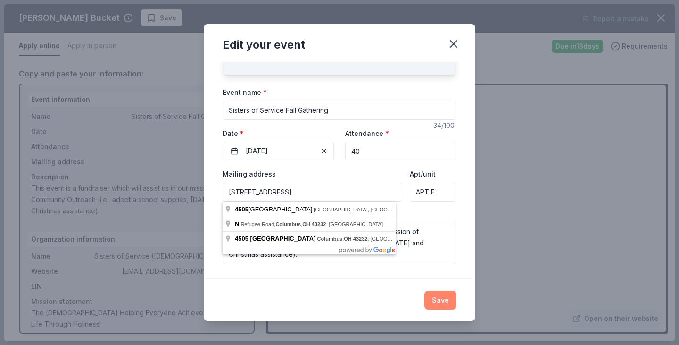
type input "[STREET_ADDRESS]"
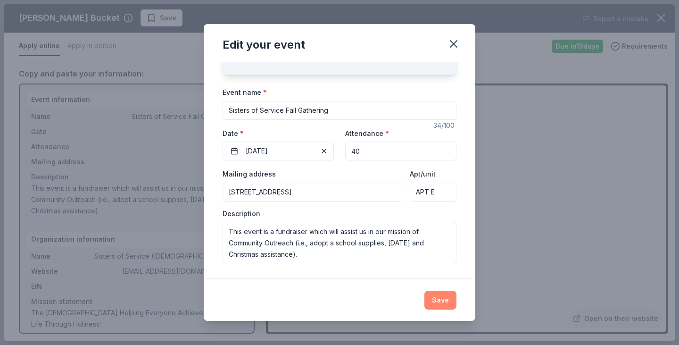
click at [439, 305] on button "Save" at bounding box center [440, 299] width 32 height 19
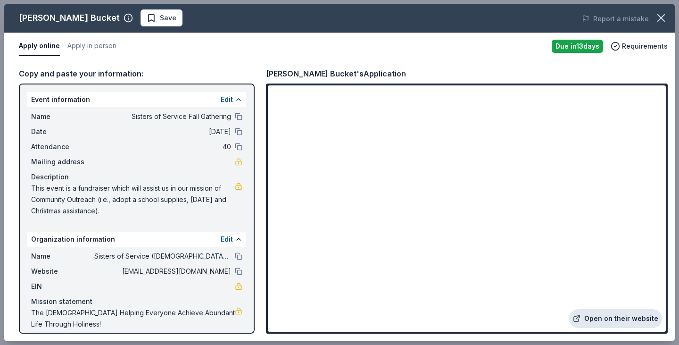
click at [609, 319] on link "Open on their website" at bounding box center [615, 318] width 93 height 19
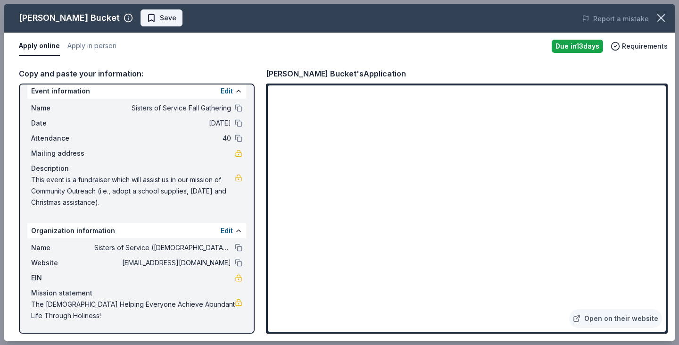
click at [147, 19] on span "Save" at bounding box center [162, 17] width 30 height 11
